Goal: Task Accomplishment & Management: Use online tool/utility

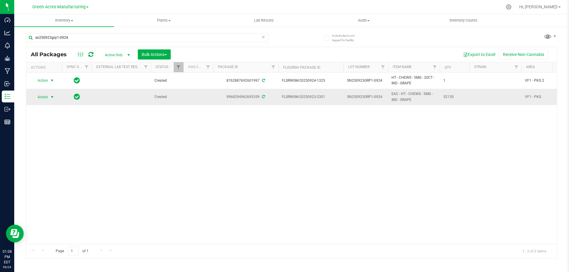
click at [51, 98] on span "select" at bounding box center [52, 97] width 5 height 5
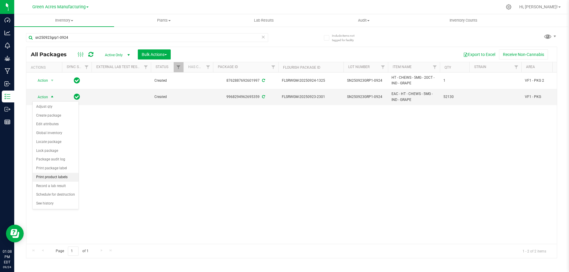
click at [59, 177] on li "Print product labels" at bounding box center [56, 177] width 46 height 9
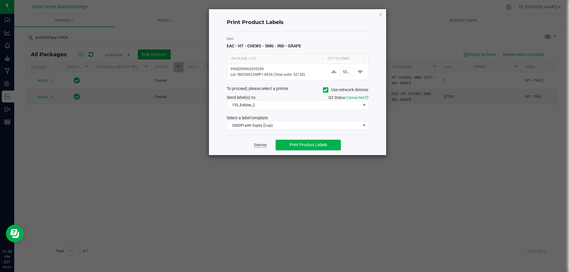
click at [260, 143] on link "Dismiss" at bounding box center [260, 145] width 13 height 5
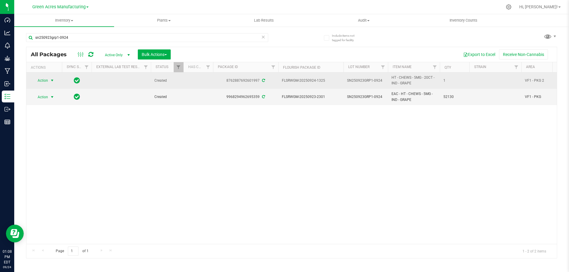
click at [49, 80] on span "select" at bounding box center [52, 80] width 7 height 8
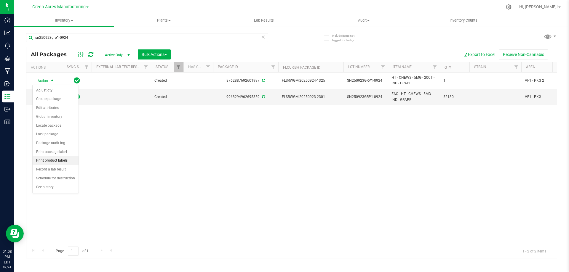
click at [53, 158] on li "Print product labels" at bounding box center [56, 160] width 46 height 9
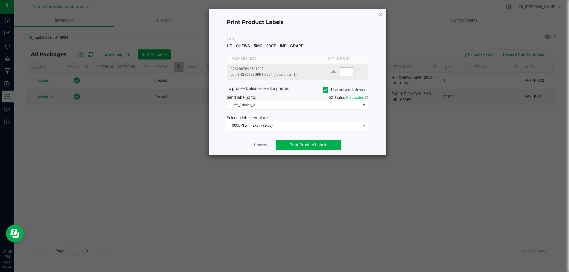
click at [344, 74] on input "1" at bounding box center [347, 72] width 14 height 8
click at [325, 145] on span "Print Product Labels" at bounding box center [308, 144] width 38 height 5
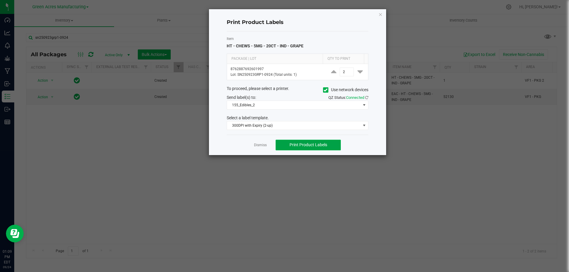
click at [316, 143] on span "Print Product Labels" at bounding box center [308, 144] width 38 height 5
click at [268, 104] on span "155_Edibles_2" at bounding box center [294, 105] width 134 height 8
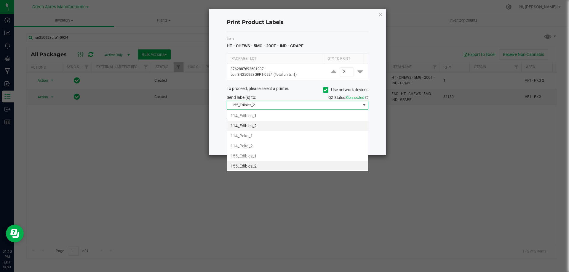
scroll to position [1, 0]
click at [277, 151] on li "155_Edibles_1" at bounding box center [297, 155] width 141 height 10
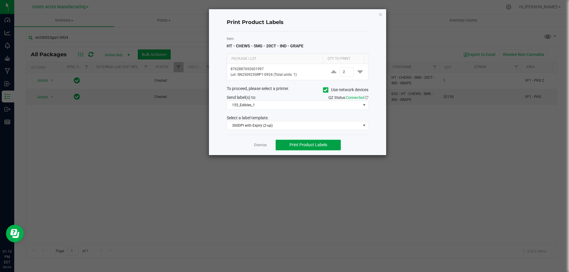
click at [319, 146] on span "Print Product Labels" at bounding box center [308, 144] width 38 height 5
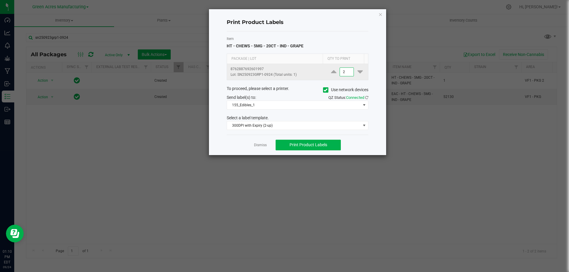
click at [344, 72] on input "2" at bounding box center [347, 72] width 14 height 8
type input "500"
click at [349, 39] on label "Item" at bounding box center [298, 38] width 142 height 5
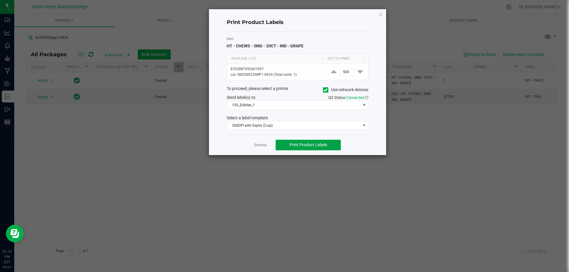
click at [325, 143] on span "Print Product Labels" at bounding box center [308, 144] width 38 height 5
